Goal: Task Accomplishment & Management: Manage account settings

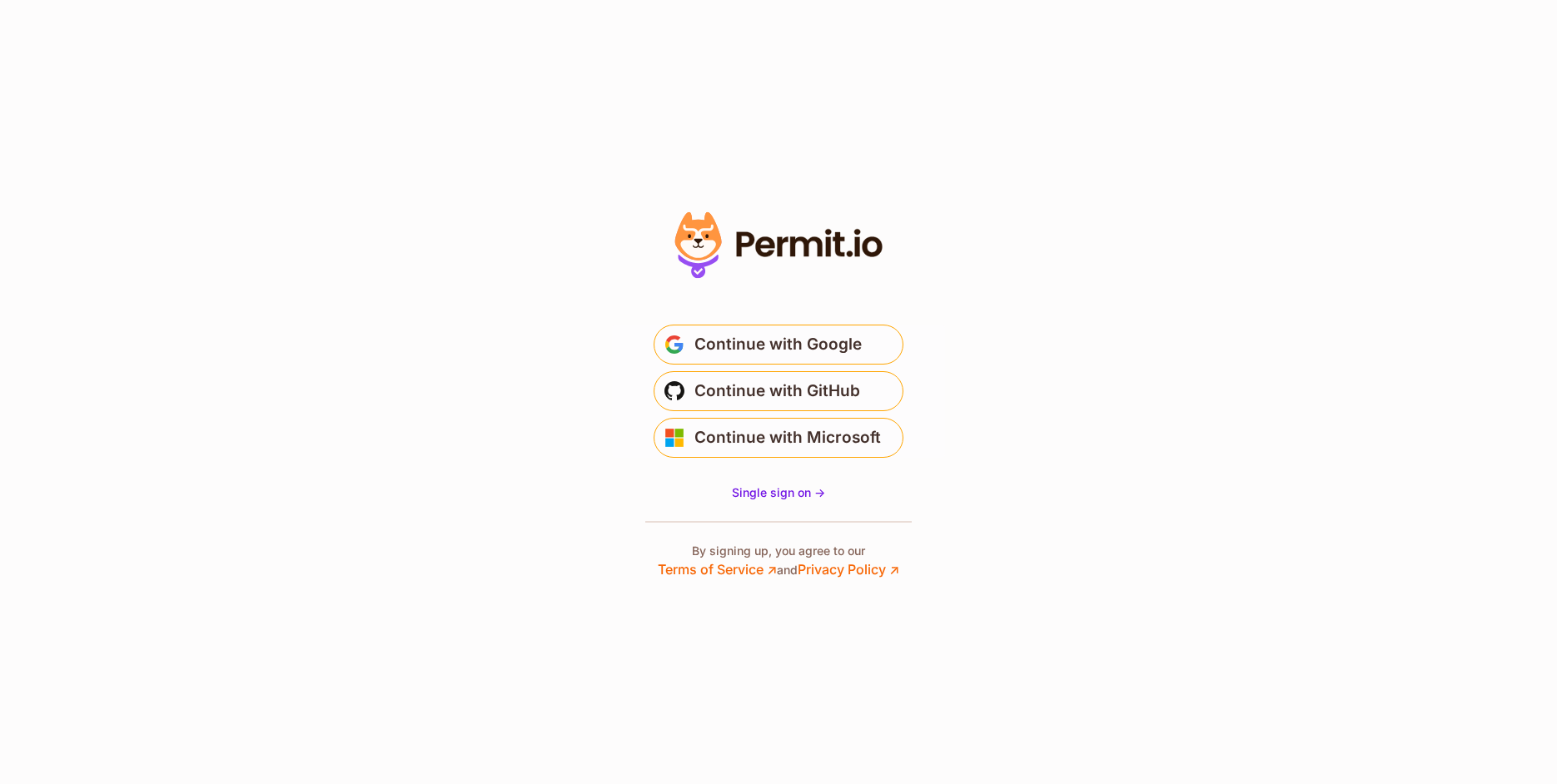
click at [860, 340] on button "Continue with Google" at bounding box center [778, 344] width 250 height 40
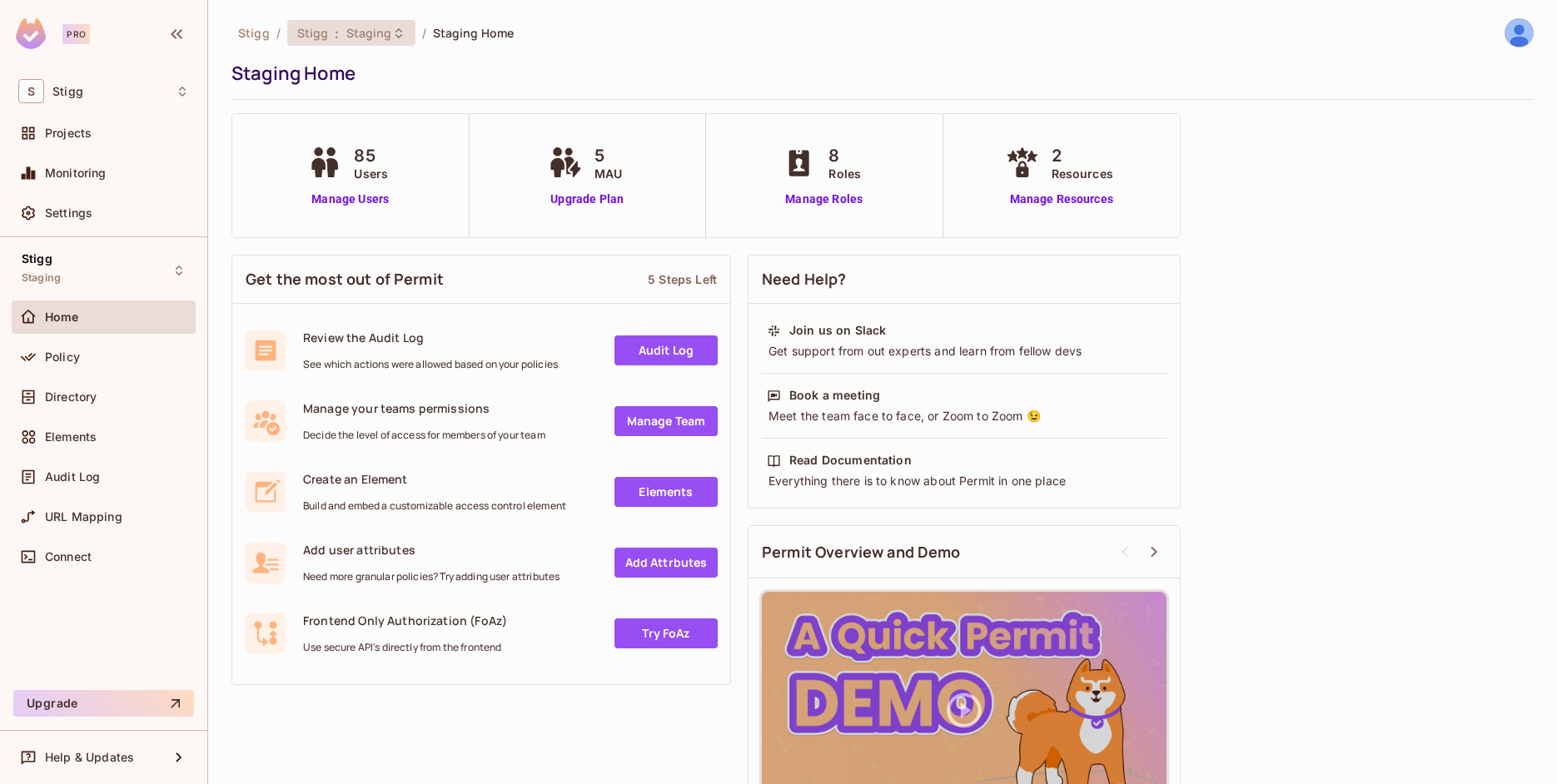
click at [350, 38] on span "Staging" at bounding box center [369, 33] width 45 height 16
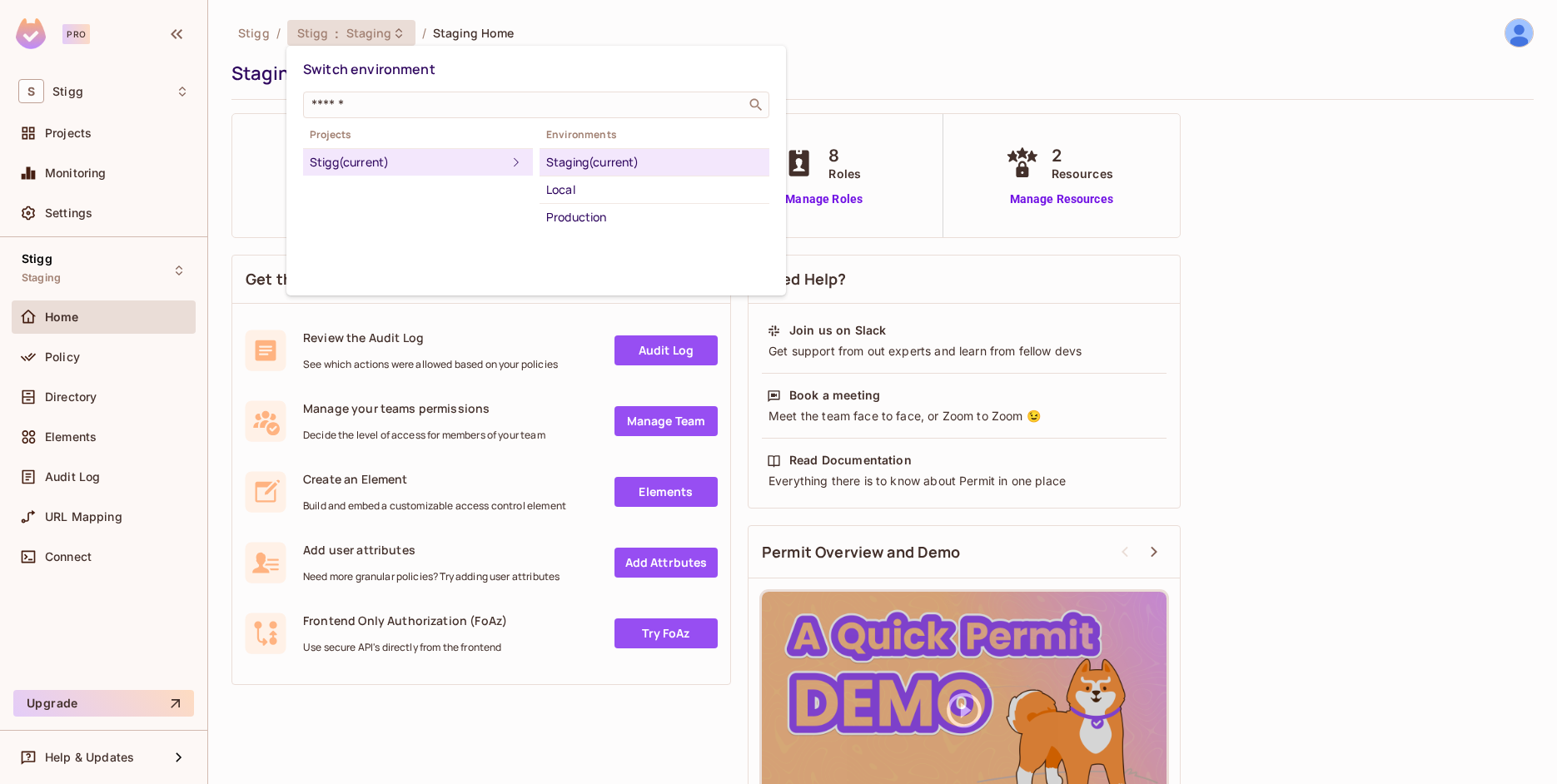
click at [582, 218] on div "Production" at bounding box center [654, 217] width 216 height 20
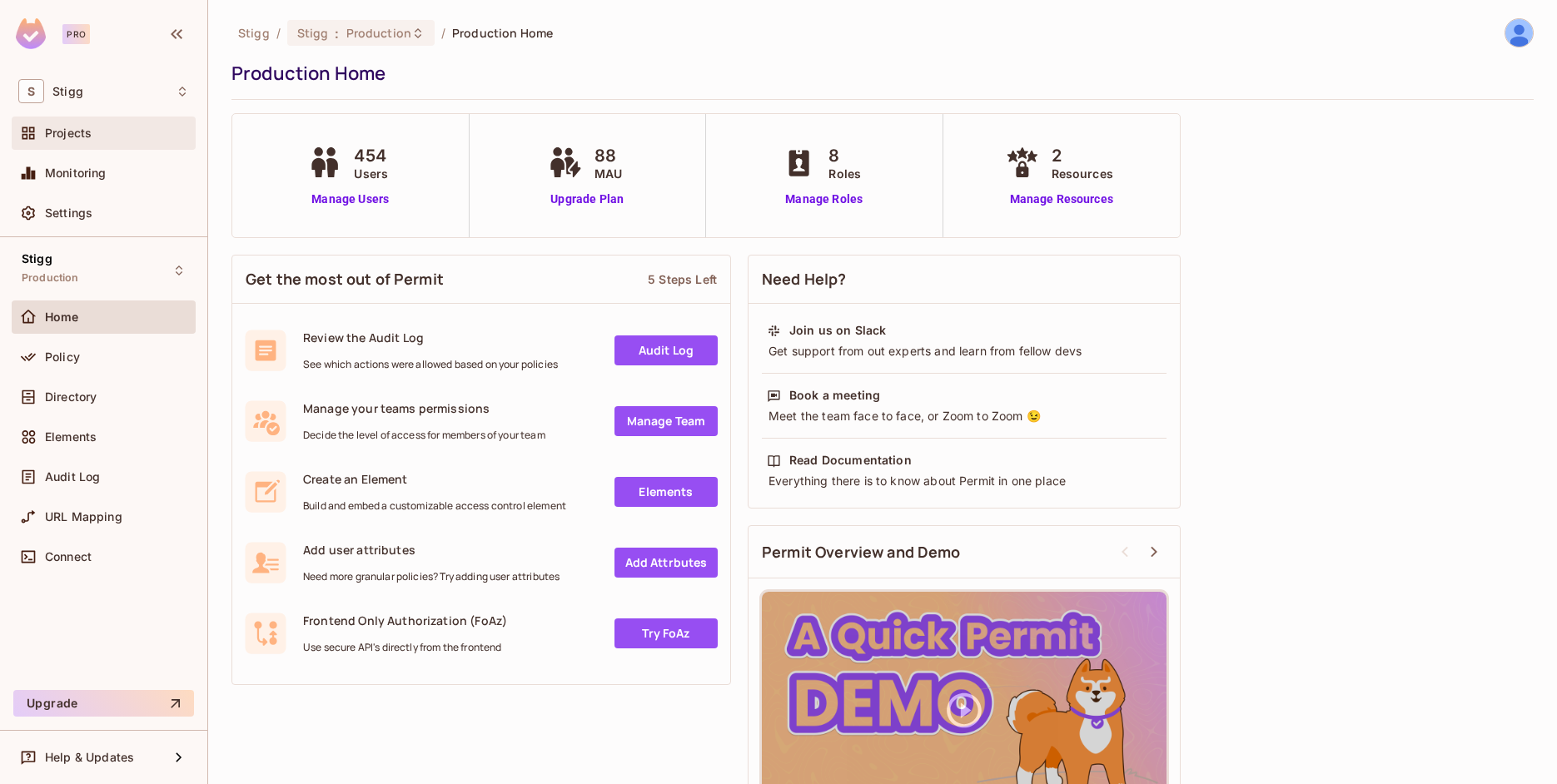
click at [91, 139] on span "Projects" at bounding box center [67, 133] width 46 height 13
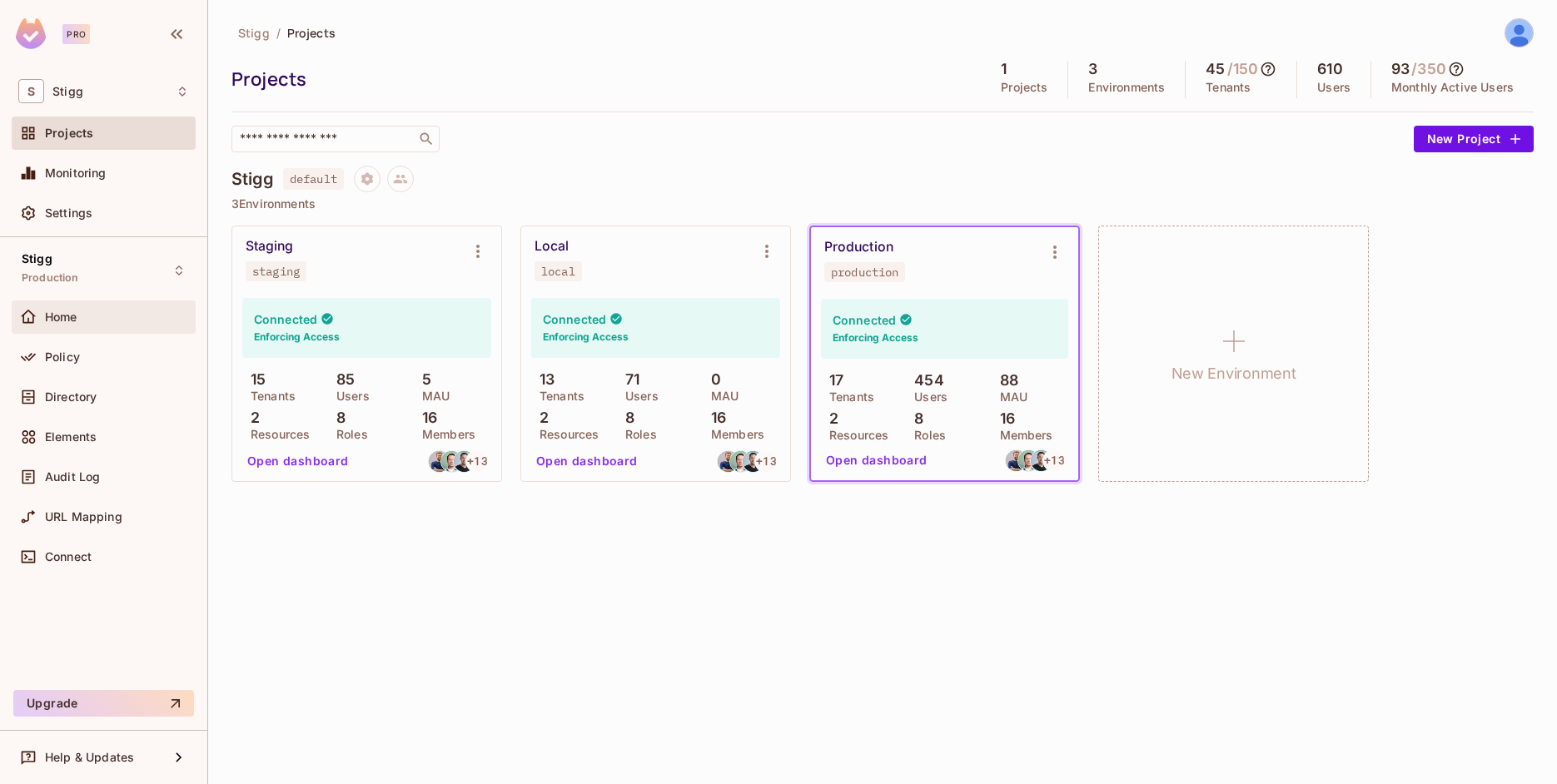
click at [82, 325] on div "Home" at bounding box center [104, 317] width 171 height 20
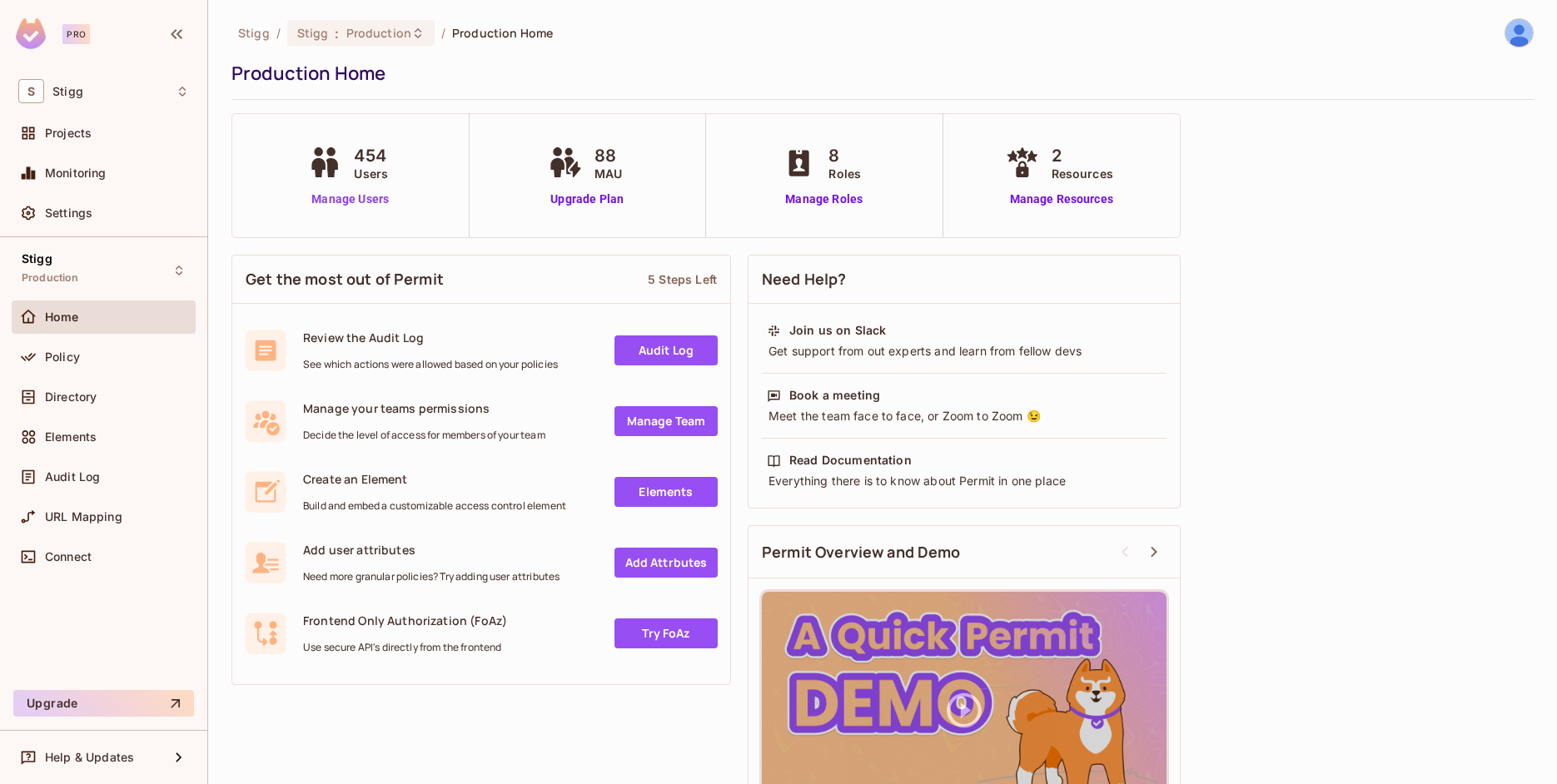
click at [369, 198] on link "Manage Users" at bounding box center [350, 199] width 93 height 18
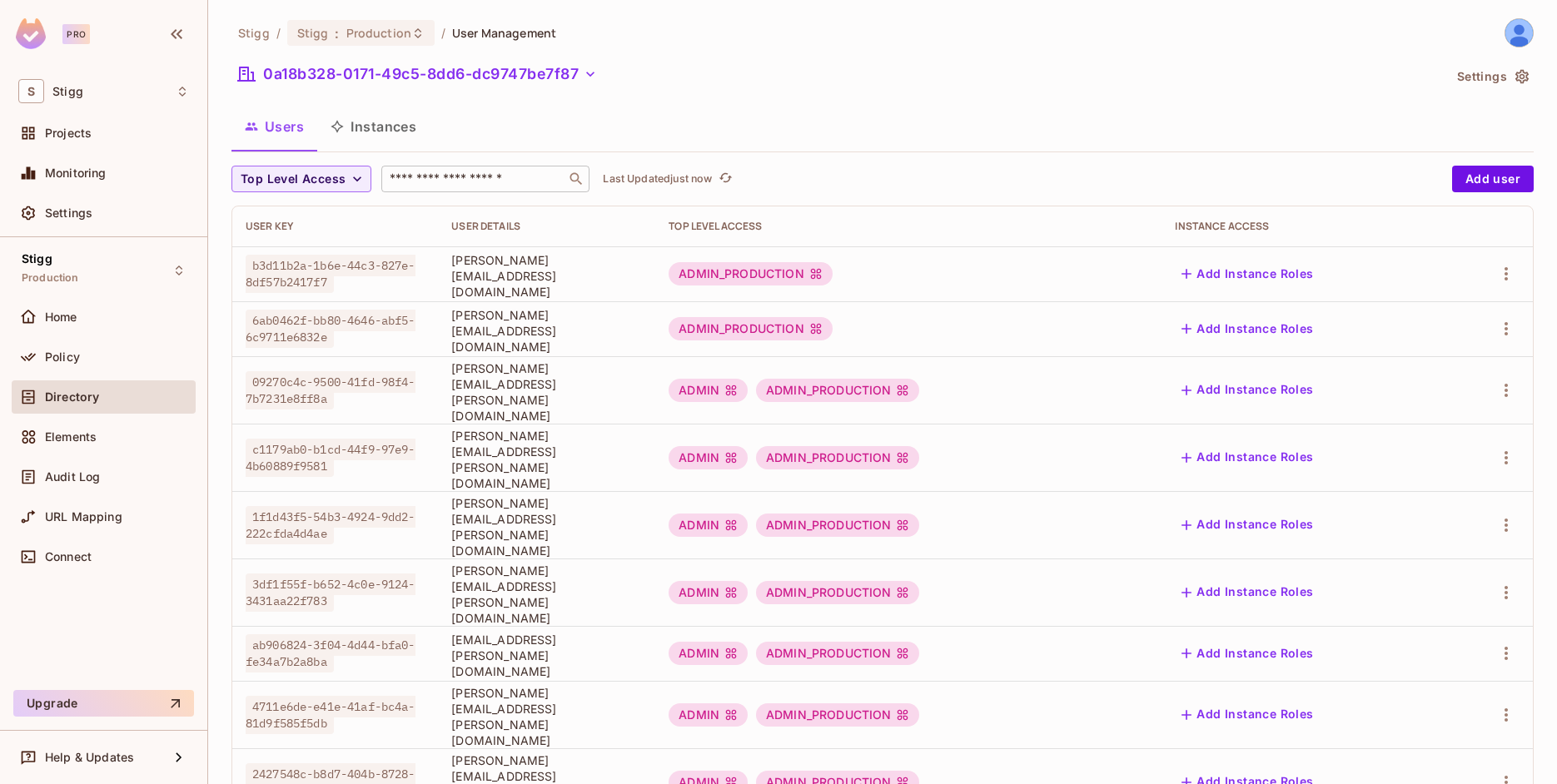
click at [441, 181] on input "text" at bounding box center [474, 179] width 175 height 17
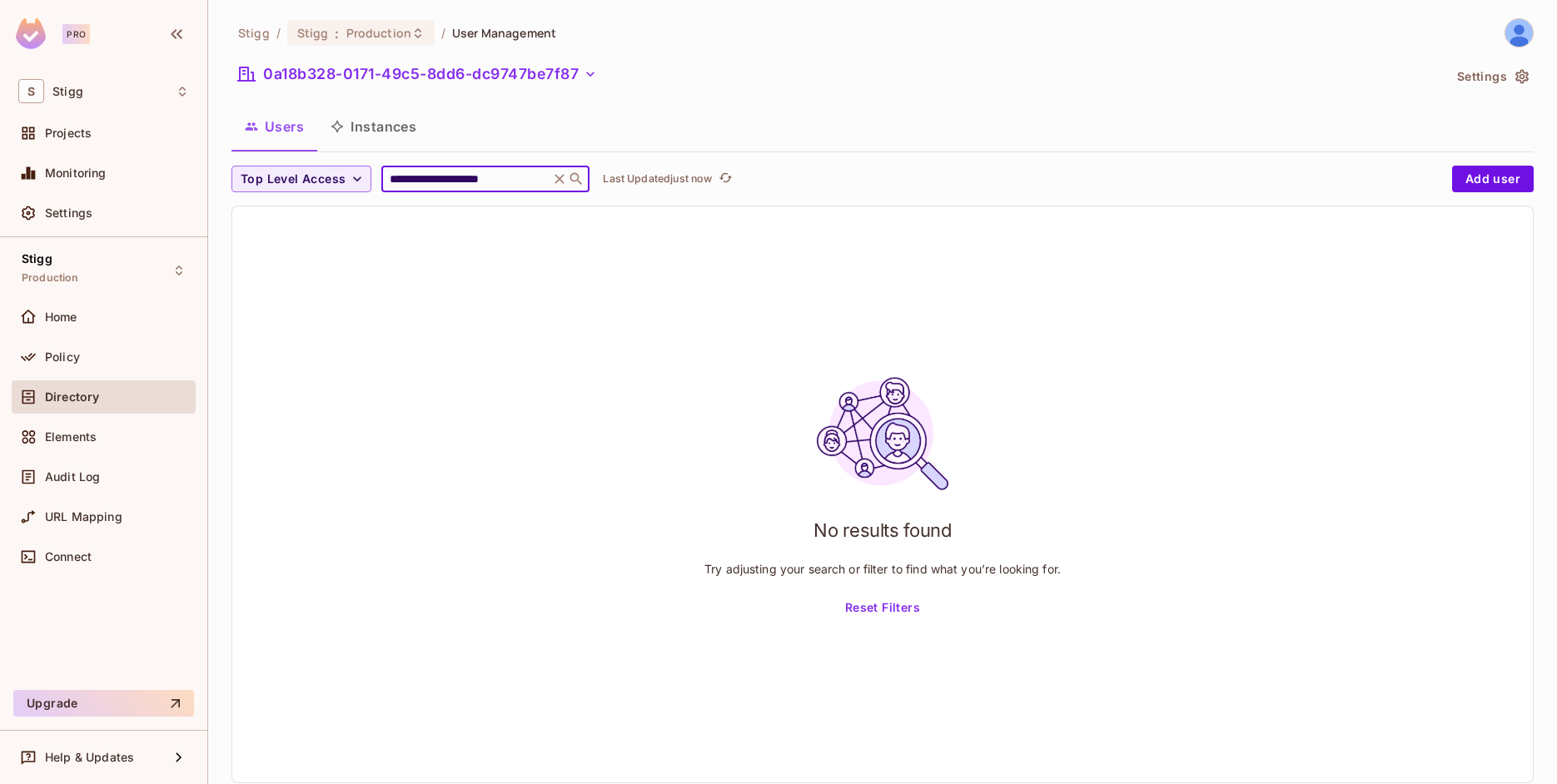
type input "**********"
click at [1021, 96] on div "**********" at bounding box center [883, 407] width 1303 height 778
click at [440, 181] on input "**********" at bounding box center [465, 179] width 158 height 17
click at [414, 78] on button "0a18b328-0171-49c5-8dd6-dc9747be7f87" at bounding box center [417, 74] width 372 height 27
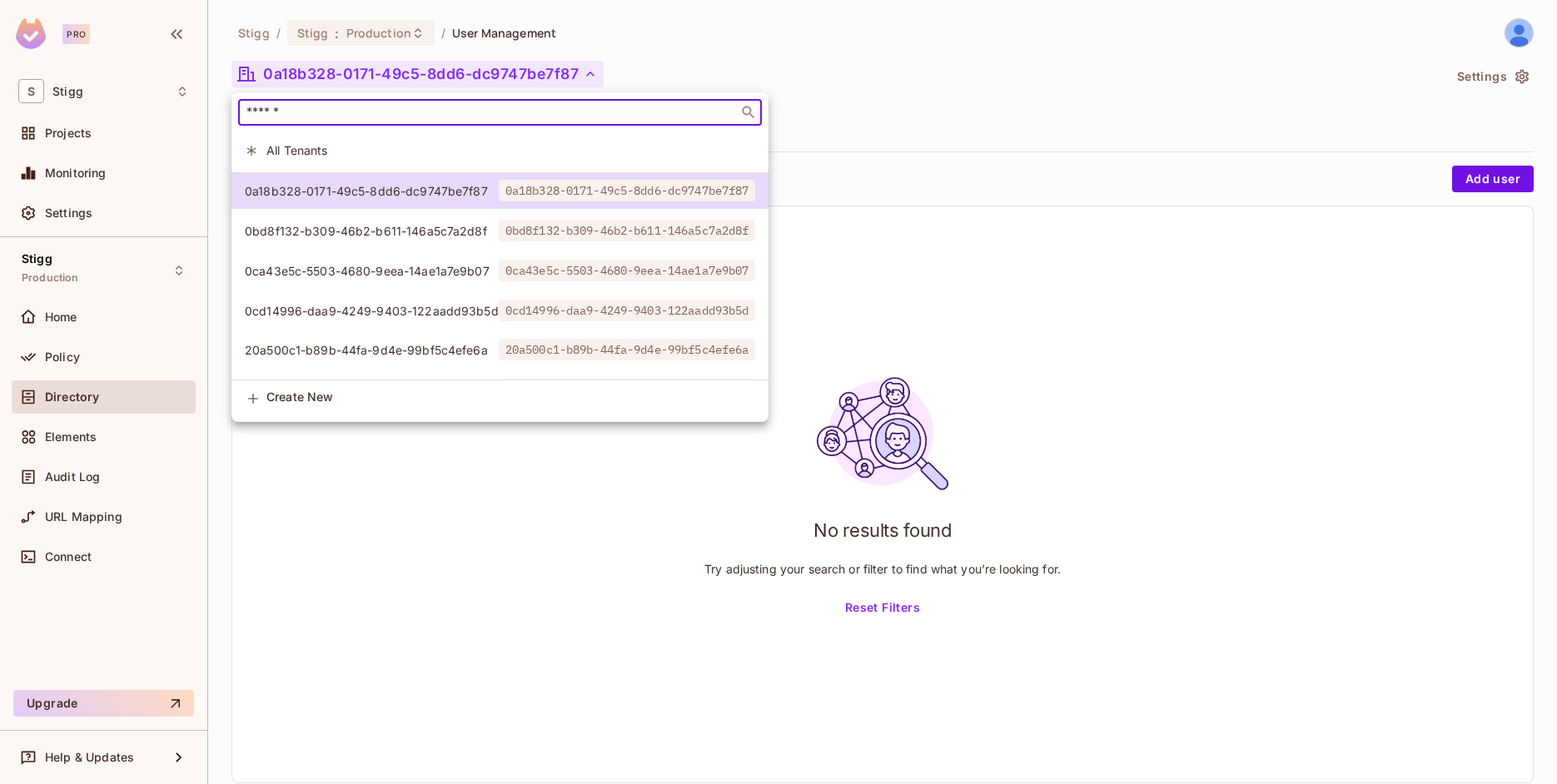
click at [382, 118] on input "text" at bounding box center [488, 113] width 491 height 17
paste input "**********"
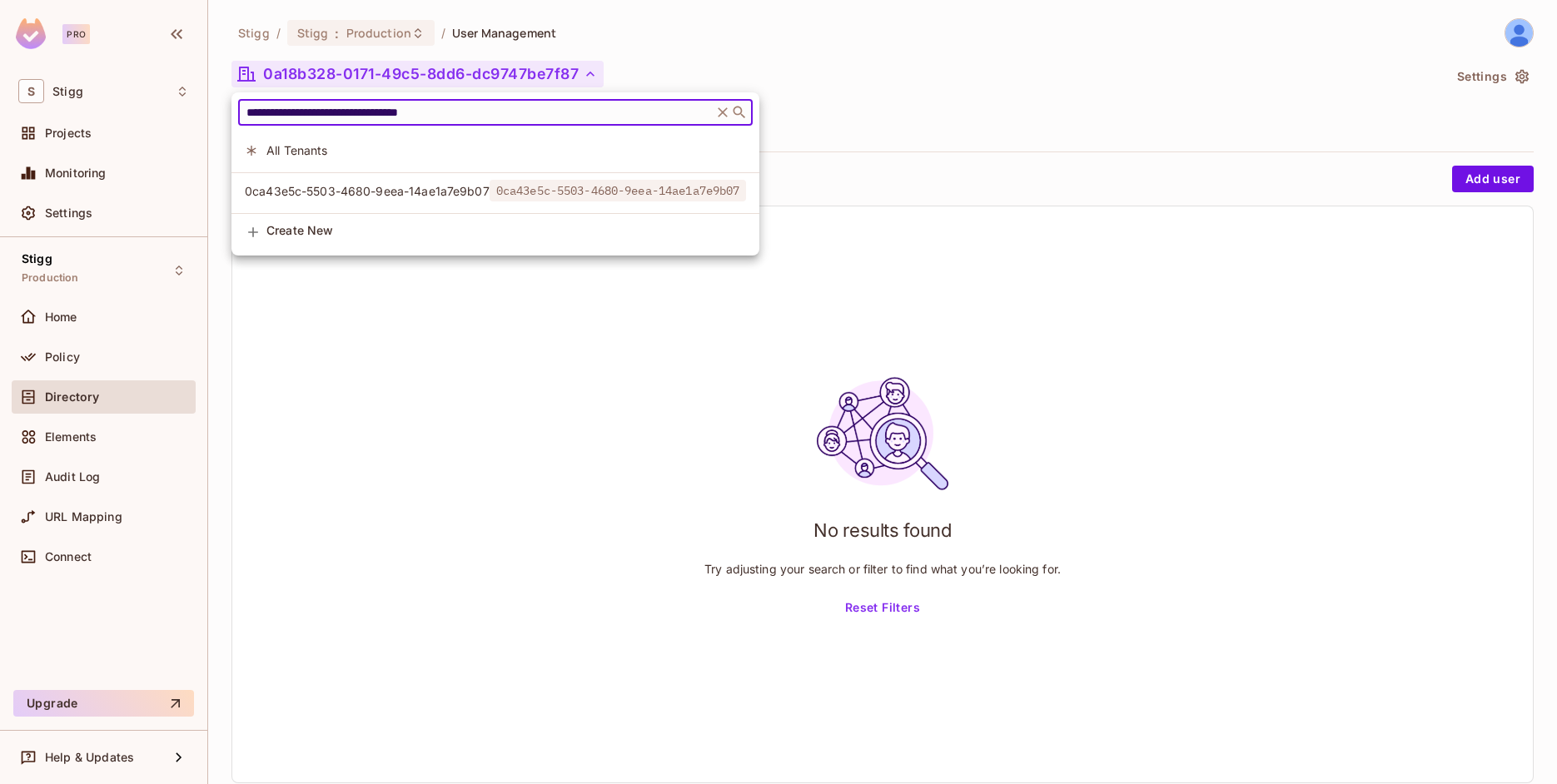
type input "**********"
click at [288, 196] on span "0ca43e5c-5503-4680-9eea-14ae1a7e9b07" at bounding box center [367, 191] width 245 height 16
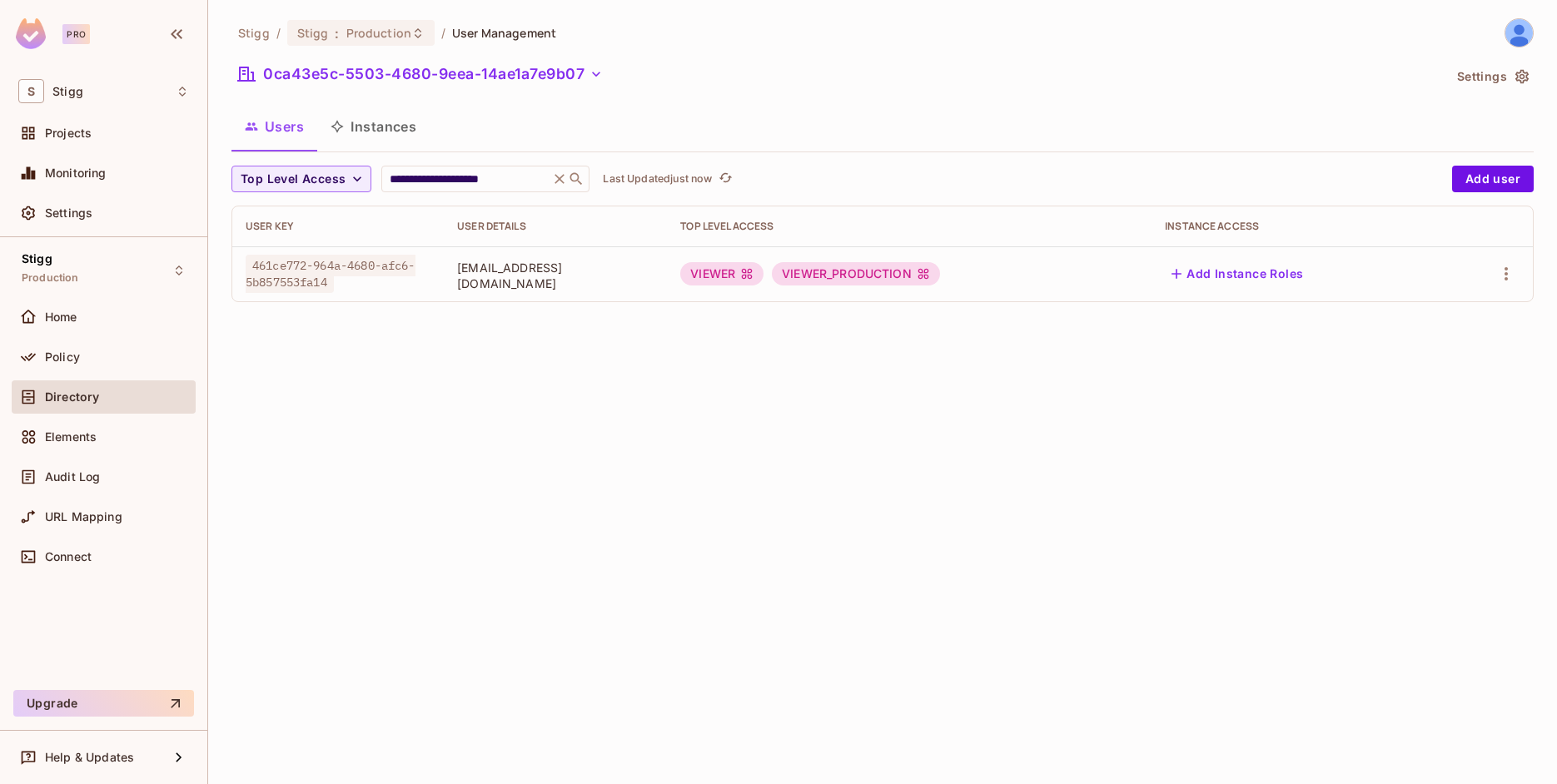
click at [654, 274] on span "itzik+upwork@stigg.io" at bounding box center [555, 276] width 197 height 32
click at [624, 278] on span "itzik+upwork@stigg.io" at bounding box center [555, 276] width 197 height 32
click at [1515, 273] on icon "button" at bounding box center [1507, 274] width 20 height 20
drag, startPoint x: 1453, startPoint y: 306, endPoint x: 1409, endPoint y: 313, distance: 44.6
click at [1453, 307] on li "Edit" at bounding box center [1434, 312] width 147 height 37
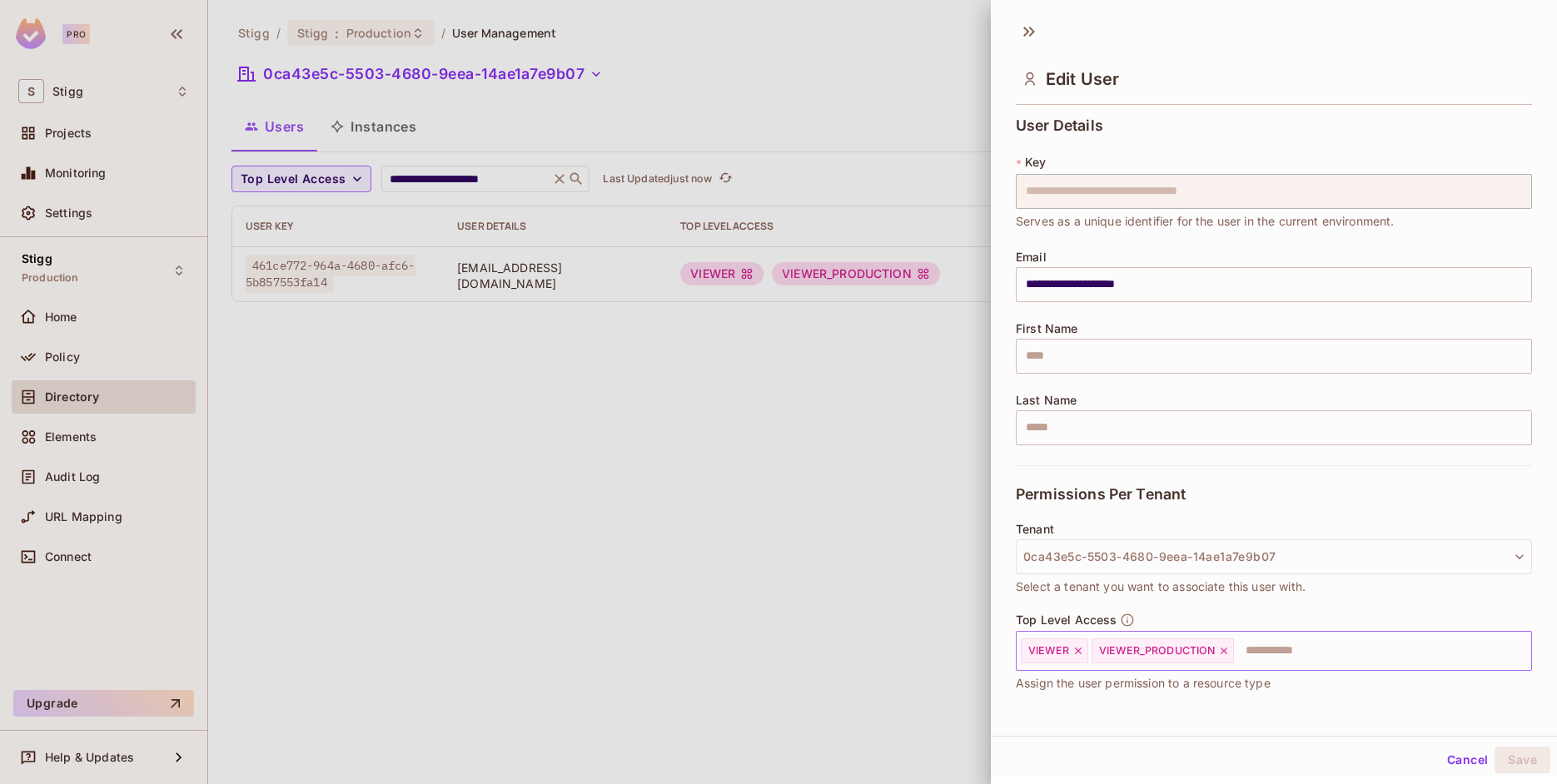
click at [1325, 646] on input "text" at bounding box center [1368, 651] width 264 height 34
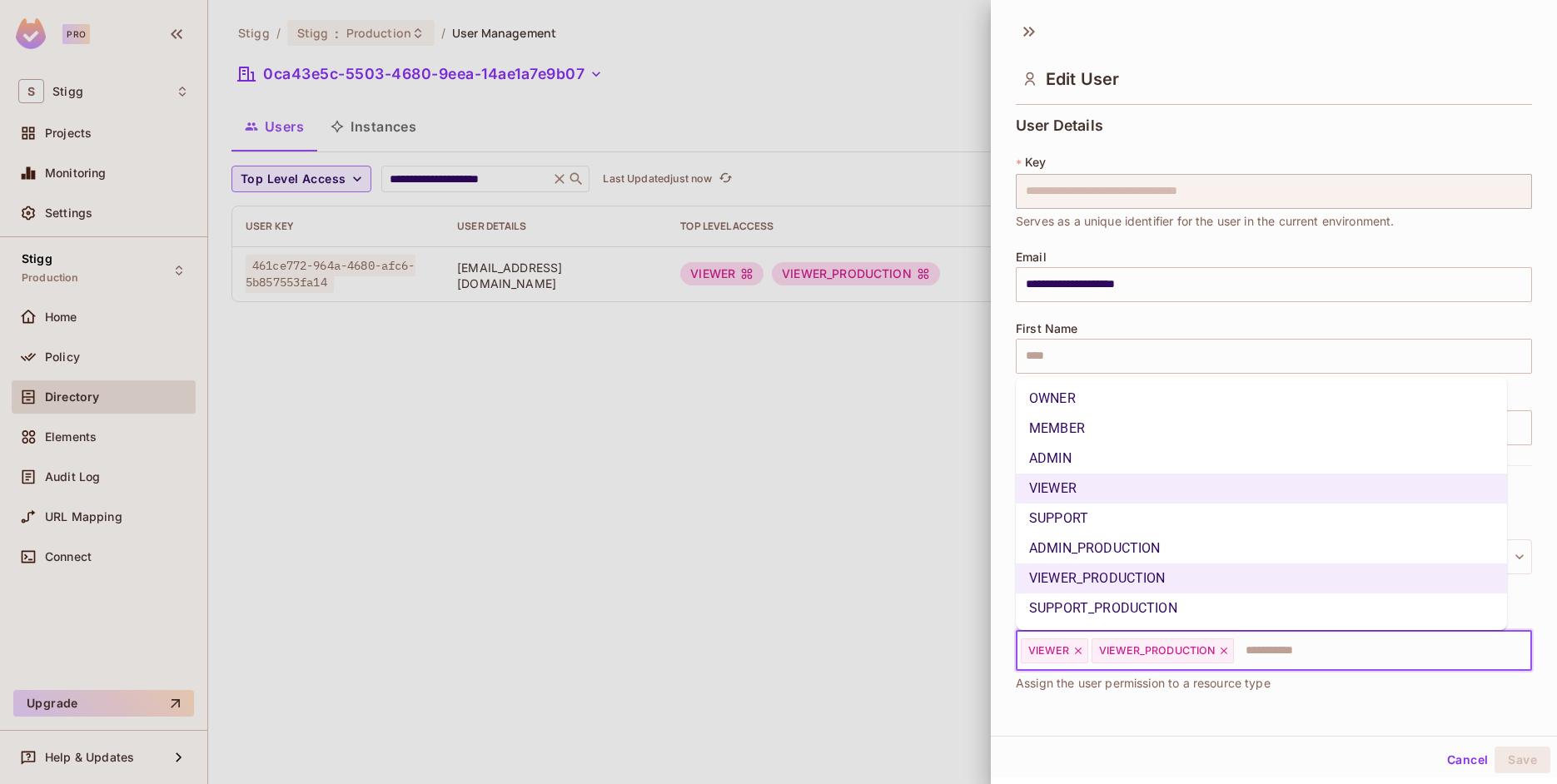
click at [1089, 399] on li "OWNER" at bounding box center [1262, 399] width 492 height 30
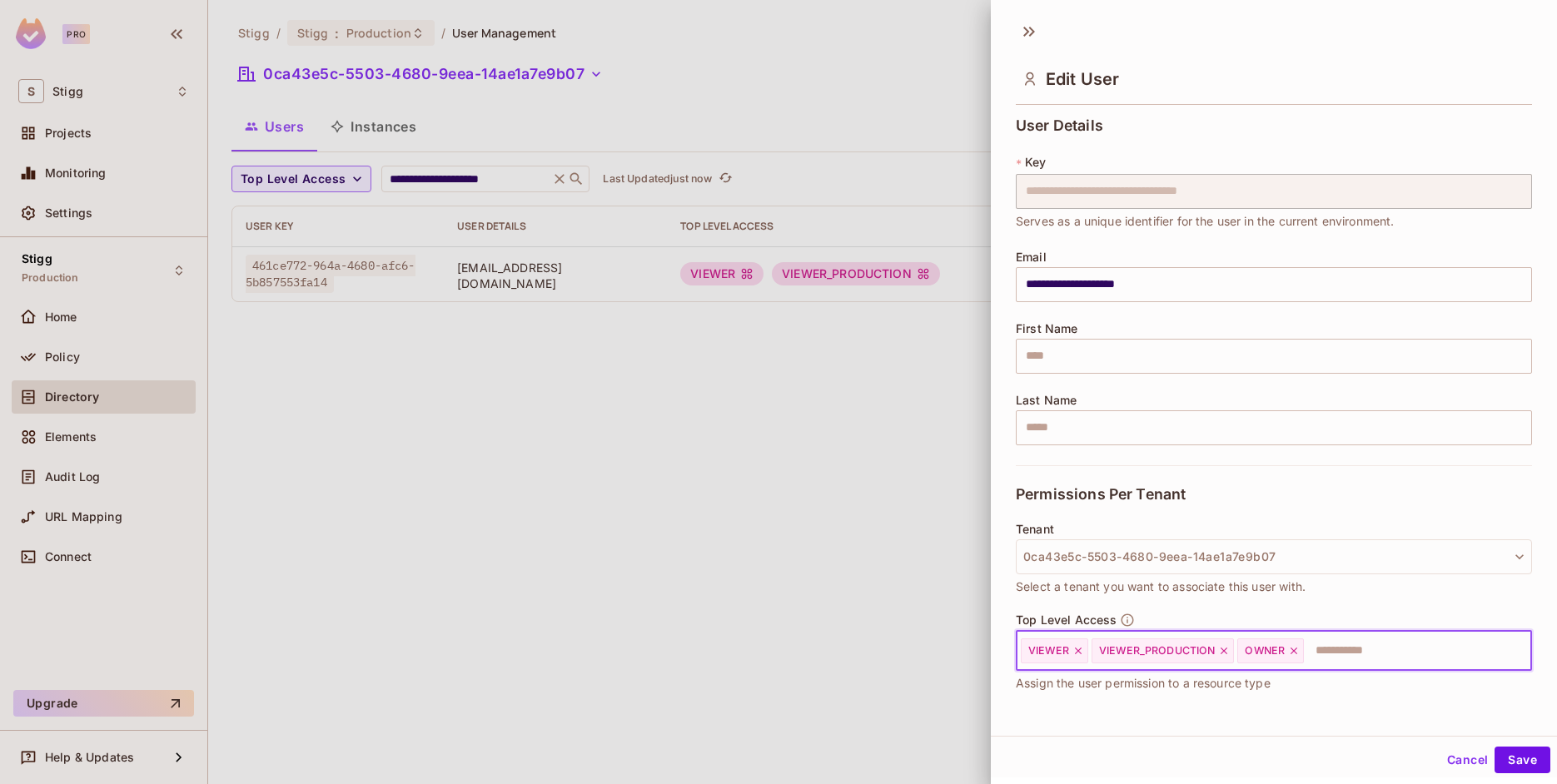
click at [1223, 654] on icon at bounding box center [1225, 651] width 12 height 12
click at [1080, 654] on icon at bounding box center [1079, 651] width 12 height 12
drag, startPoint x: 1515, startPoint y: 756, endPoint x: 1358, endPoint y: 712, distance: 163.0
click at [1515, 756] on button "Save" at bounding box center [1522, 760] width 56 height 27
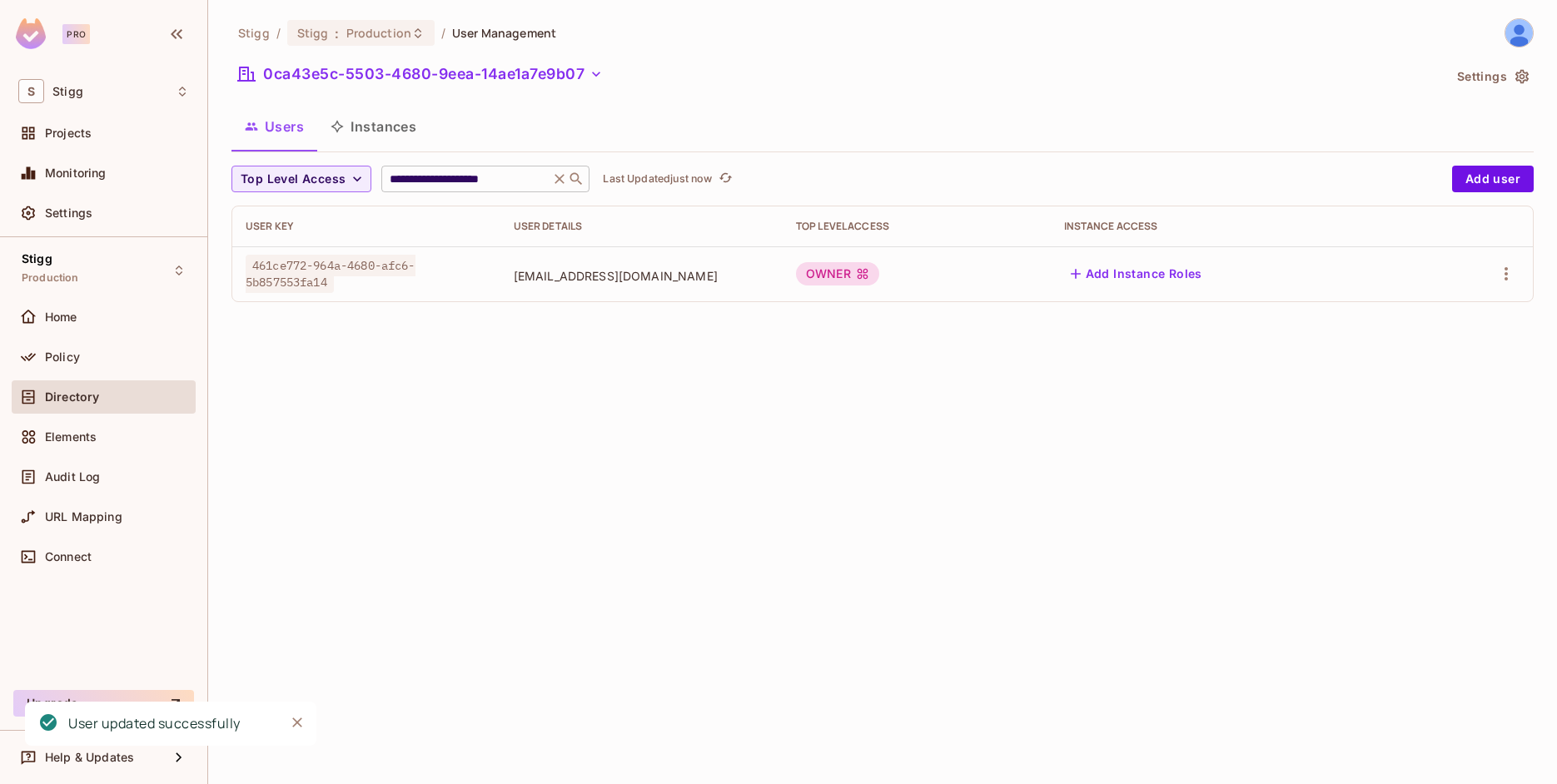
click at [519, 186] on input "**********" at bounding box center [465, 179] width 158 height 17
click at [568, 178] on icon at bounding box center [560, 179] width 17 height 17
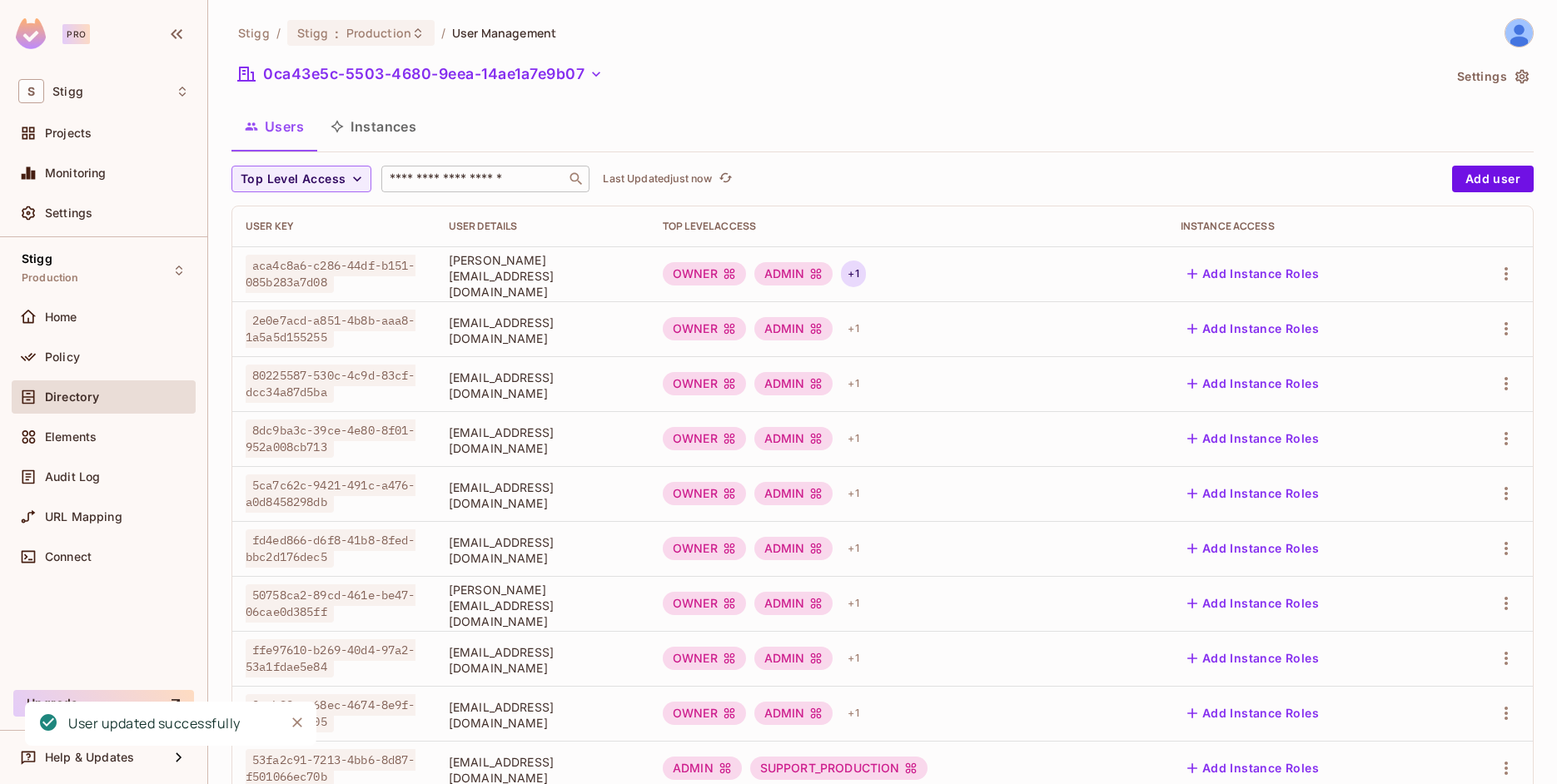
click at [865, 277] on div "+ 1" at bounding box center [853, 274] width 24 height 27
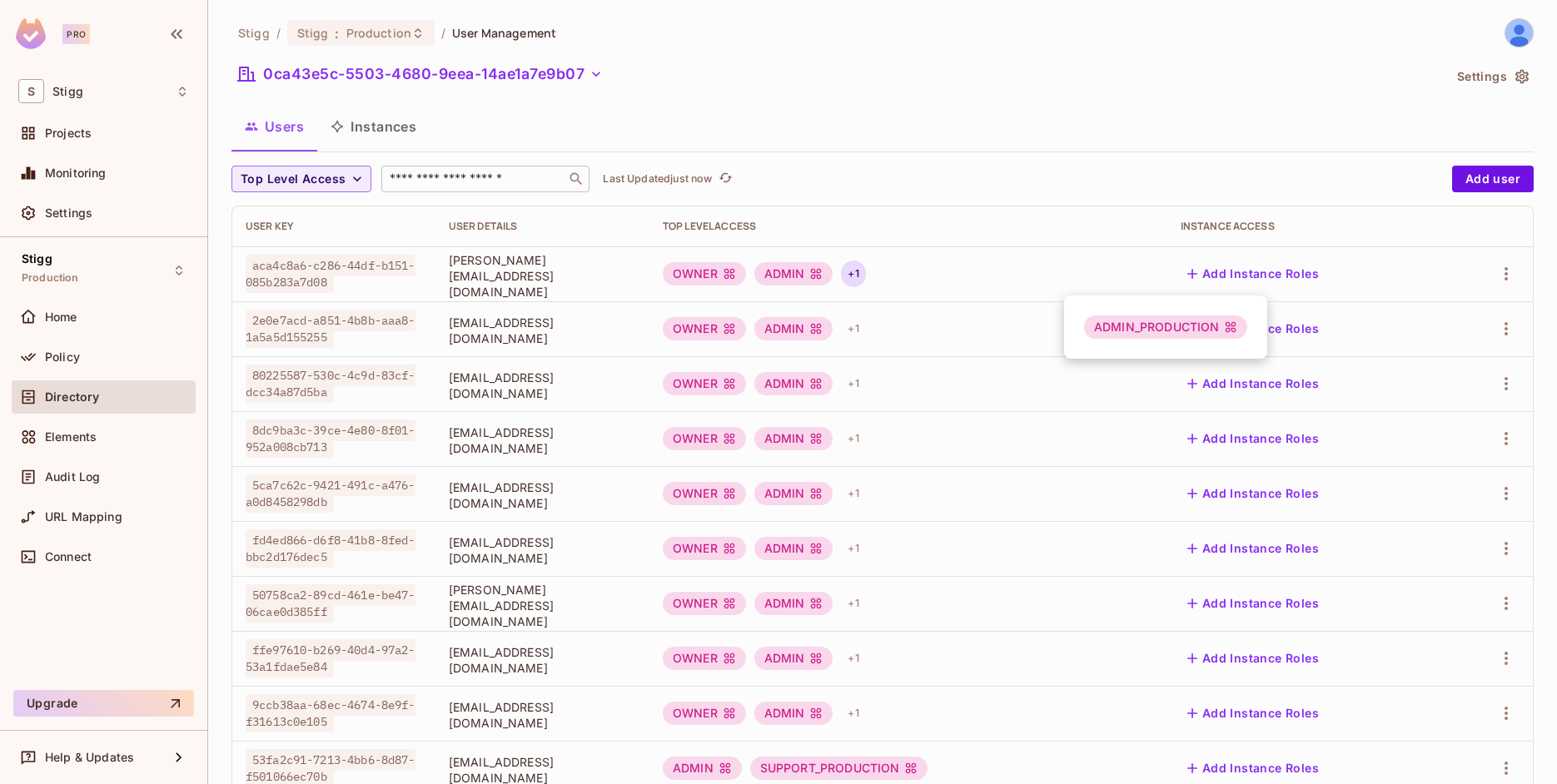
drag, startPoint x: 622, startPoint y: 153, endPoint x: 499, endPoint y: 164, distance: 123.5
click at [619, 154] on div at bounding box center [778, 392] width 1557 height 784
click at [476, 171] on div "​" at bounding box center [485, 179] width 208 height 27
type input "*****"
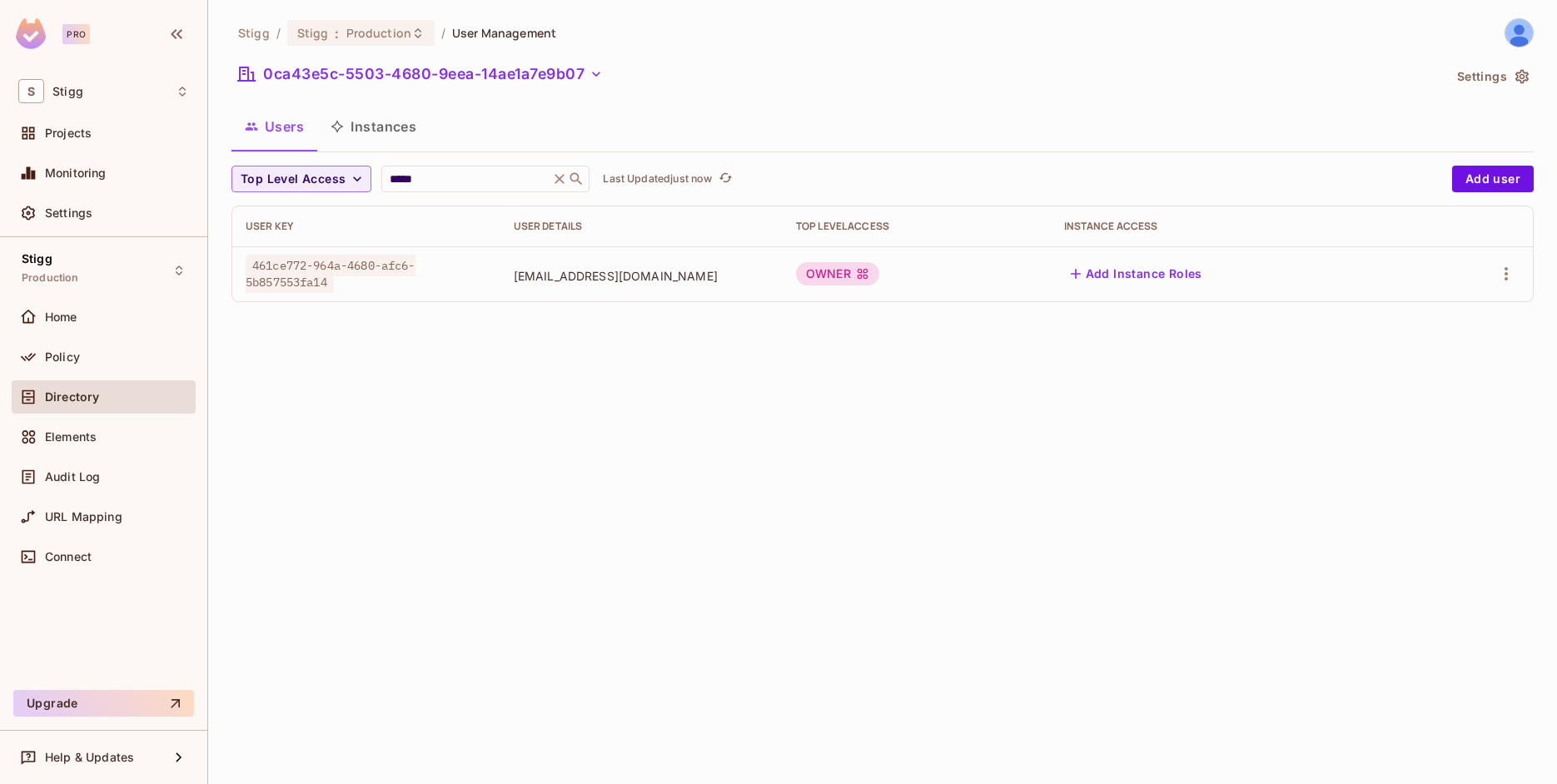
click at [1038, 273] on div "OWNER" at bounding box center [917, 274] width 242 height 24
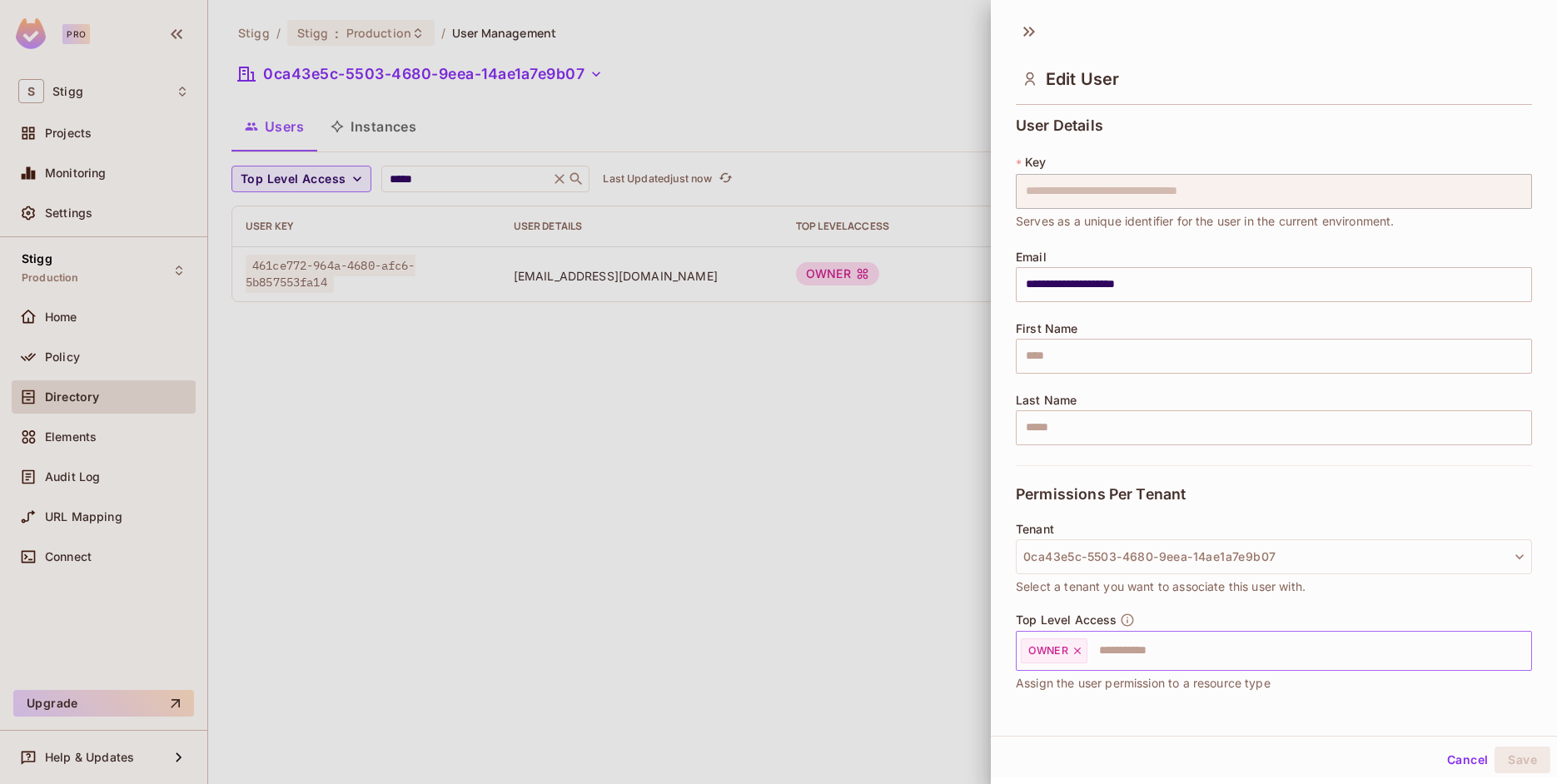
click at [1162, 638] on input "text" at bounding box center [1294, 651] width 411 height 34
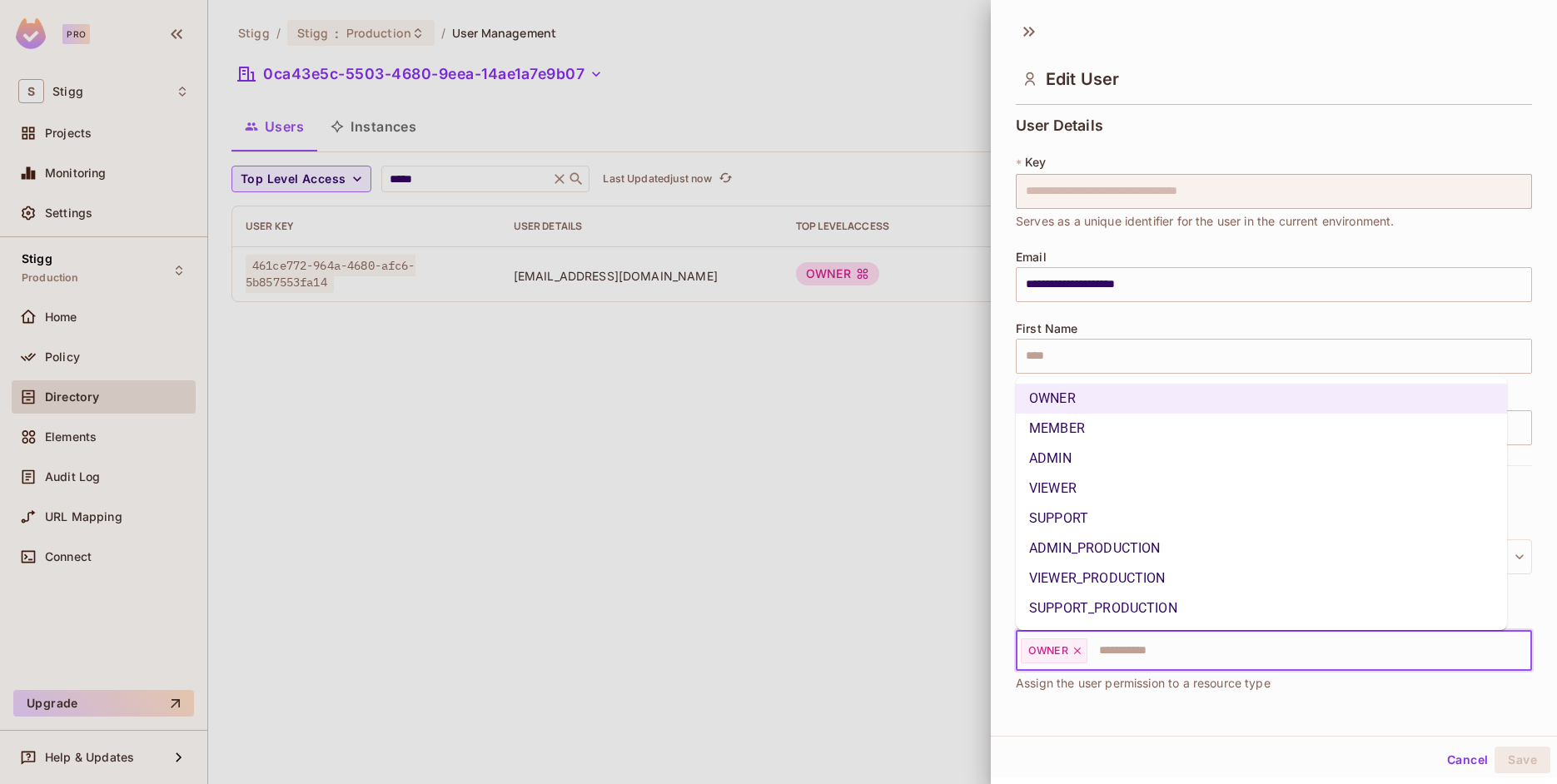
click at [1113, 459] on li "ADMIN" at bounding box center [1262, 458] width 492 height 30
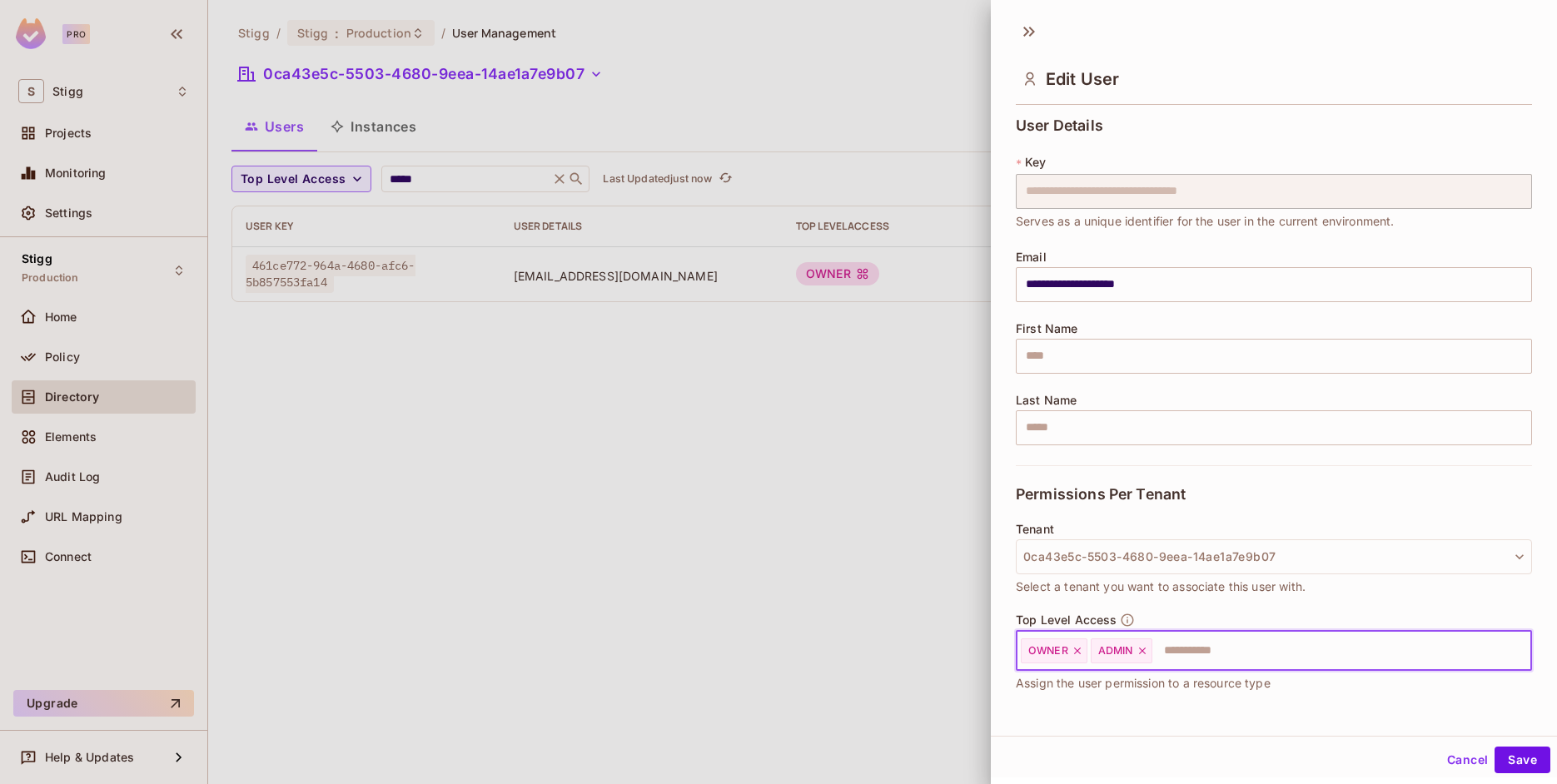
click at [1251, 649] on input "text" at bounding box center [1326, 651] width 346 height 34
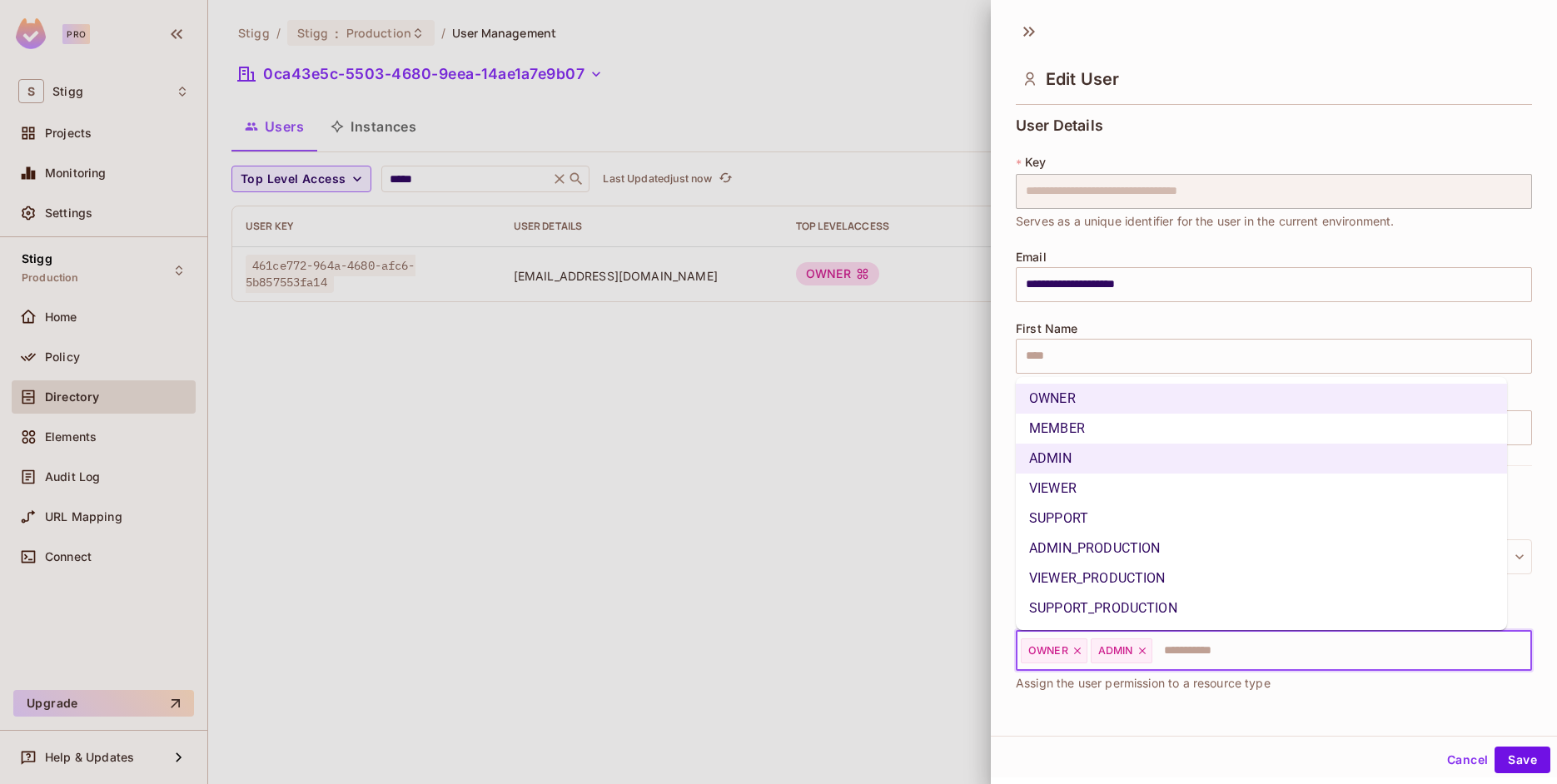
drag, startPoint x: 1156, startPoint y: 544, endPoint x: 1347, endPoint y: 655, distance: 220.9
click at [1156, 544] on li "ADMIN_PRODUCTION" at bounding box center [1262, 548] width 492 height 30
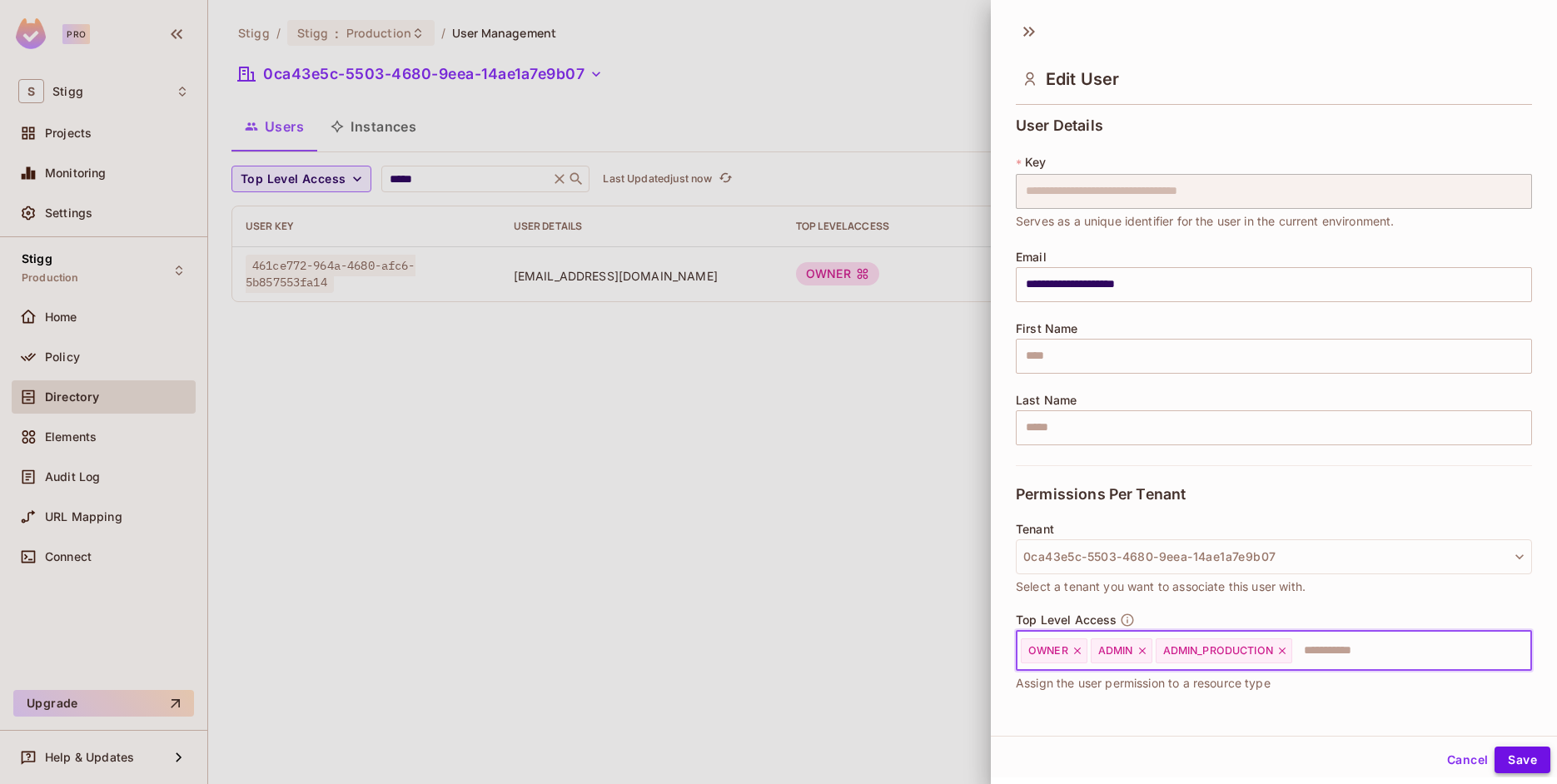
click at [1506, 760] on button "Save" at bounding box center [1522, 760] width 56 height 27
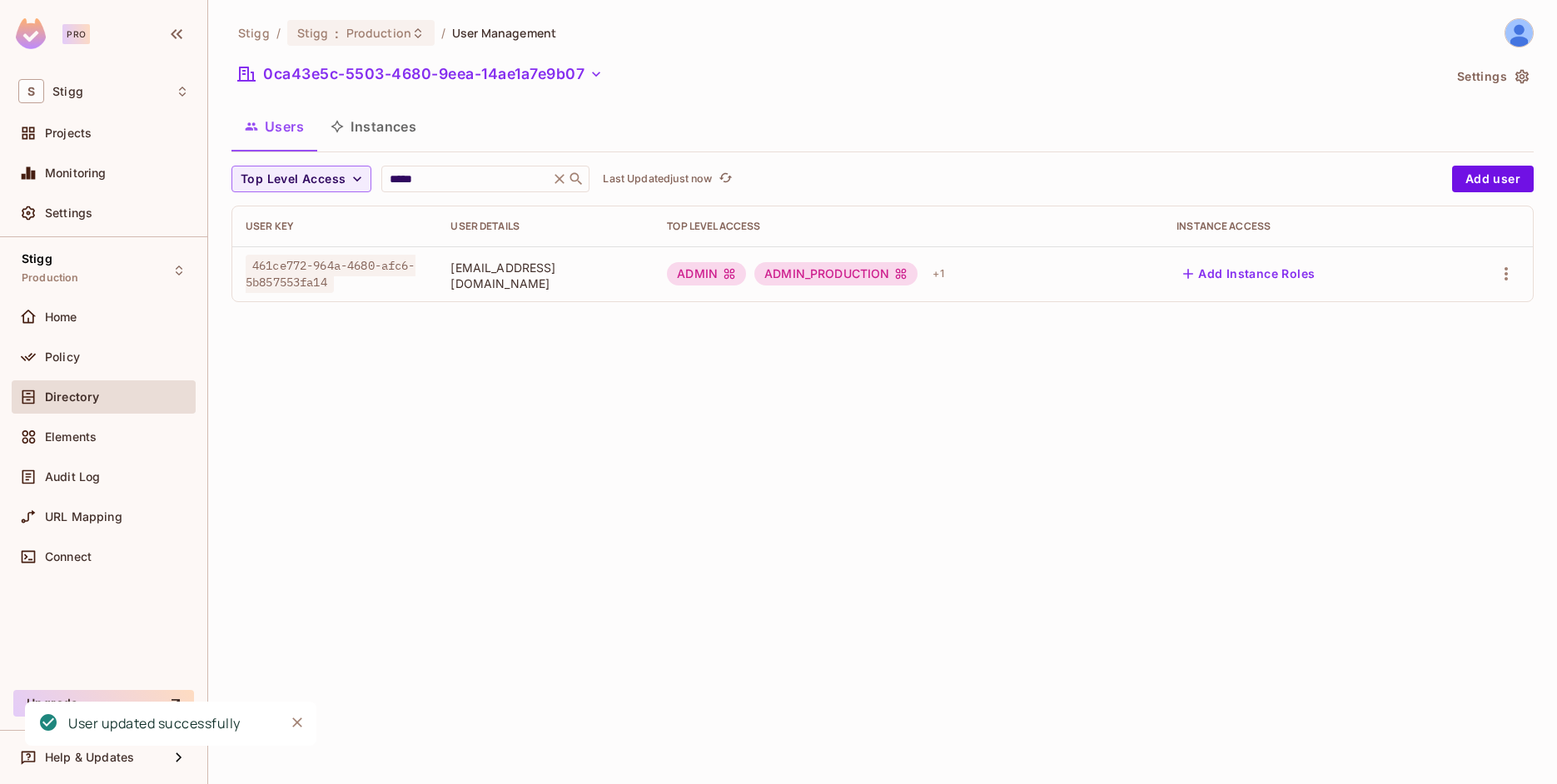
click at [666, 403] on div "Stigg / Stigg : Production / User Management 0ca43e5c-5503-4680-9eea-14ae1a7e9b…" at bounding box center [882, 392] width 1349 height 784
